Goal: Check status

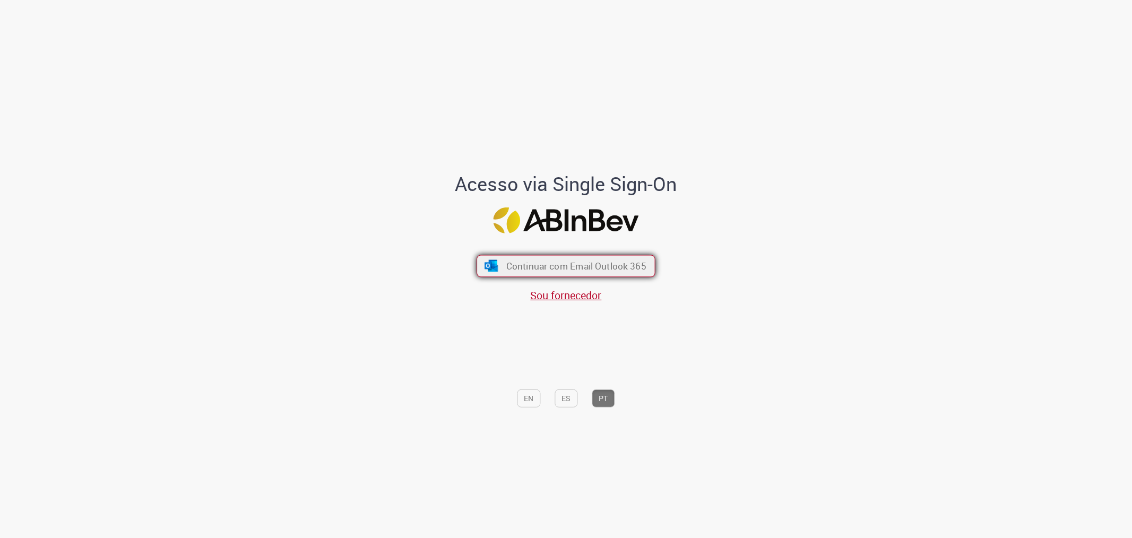
click at [590, 267] on span "Continuar com Email Outlook 365" at bounding box center [576, 266] width 140 height 12
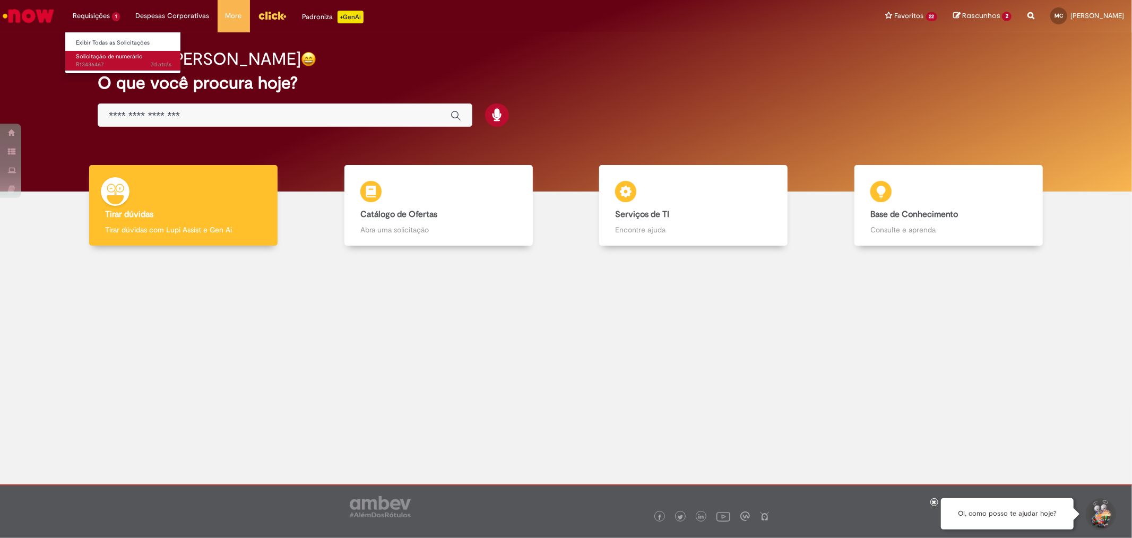
click at [108, 56] on span "Solicitação de numerário" at bounding box center [109, 57] width 67 height 8
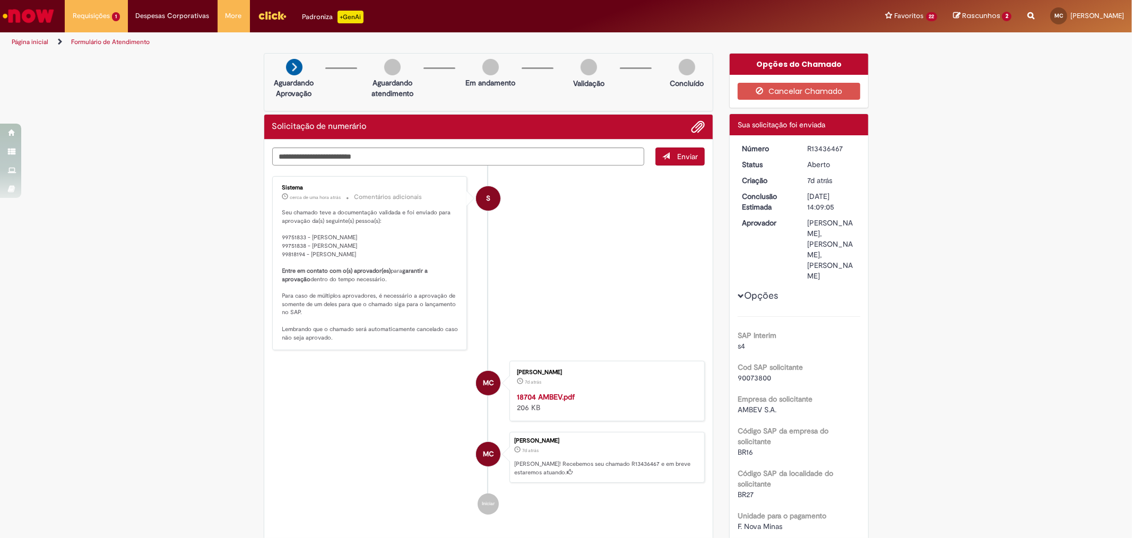
click at [541, 248] on li "S Sistema cerca de uma hora atrás cerca de uma hora atrás Comentários adicionai…" at bounding box center [488, 263] width 433 height 174
click at [824, 149] on div "R13436467" at bounding box center [831, 148] width 49 height 11
copy div "R13436467"
click at [715, 290] on div "Verificar Código de Barras Aguardando Aprovação Aguardando atendimento Em andam…" at bounding box center [489, 301] width 466 height 497
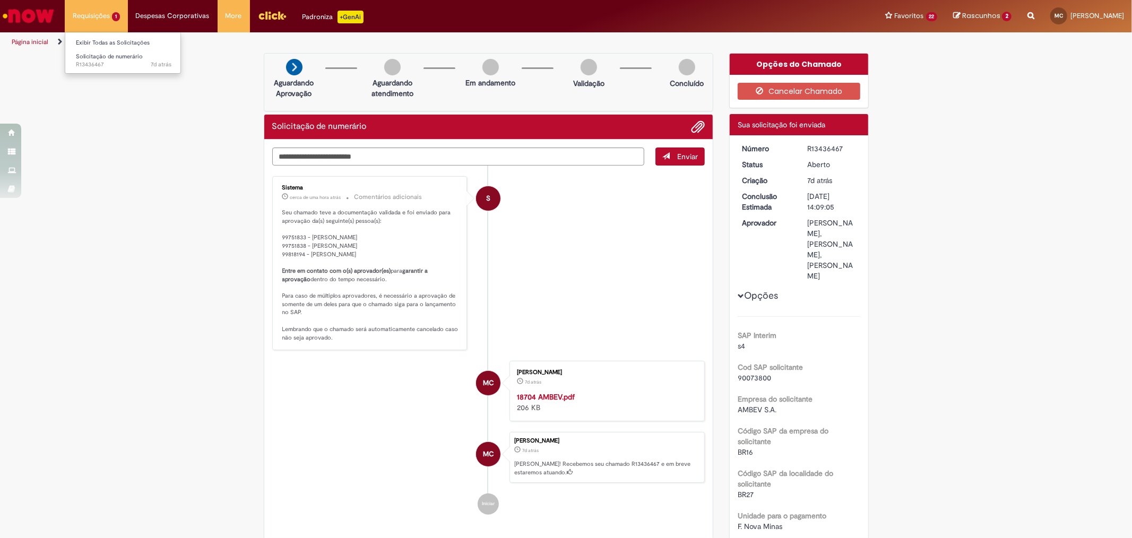
drag, startPoint x: 163, startPoint y: 170, endPoint x: 126, endPoint y: 1, distance: 173.5
